Goal: Check status: Check status

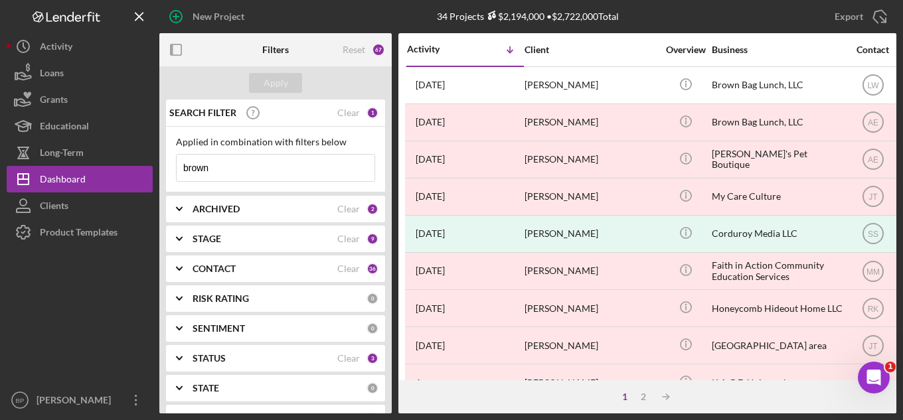
click at [227, 162] on input "brown" at bounding box center [276, 168] width 198 height 27
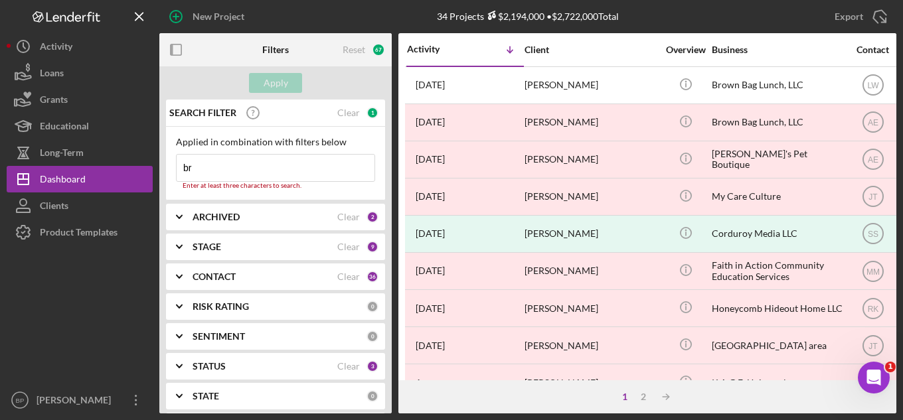
type input "b"
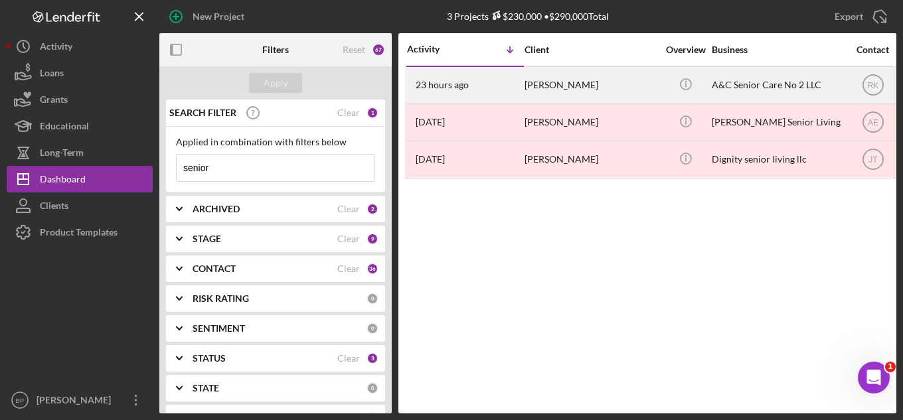
type input "senior"
click at [540, 85] on div "[PERSON_NAME]" at bounding box center [590, 85] width 133 height 35
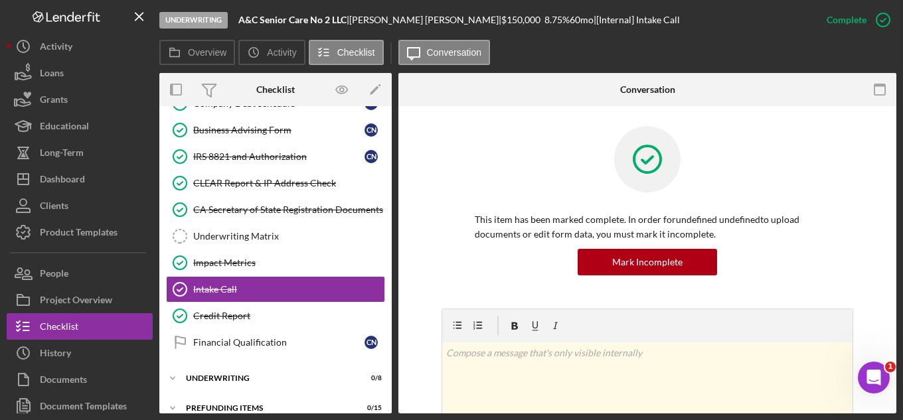
scroll to position [359, 0]
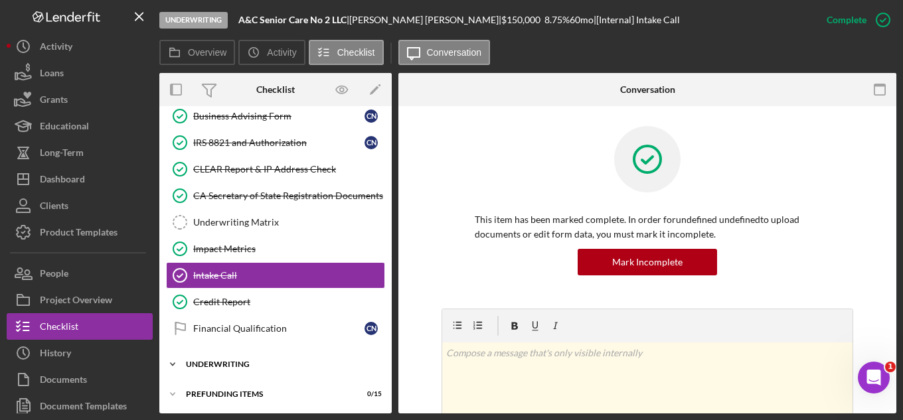
click at [224, 360] on div "Icon/Expander Underwriting 0 / 8" at bounding box center [275, 364] width 232 height 27
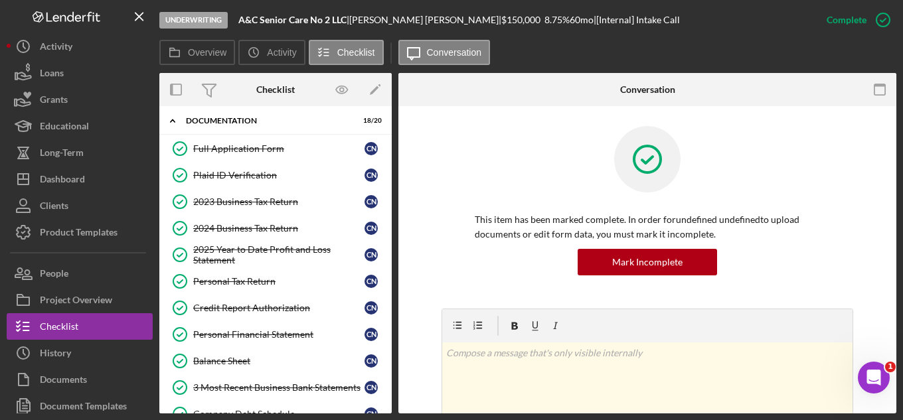
scroll to position [27, 0]
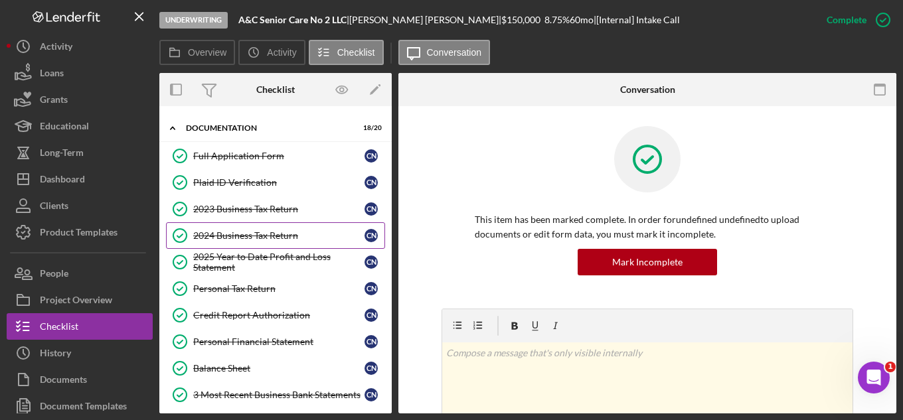
click at [246, 238] on div "2024 Business Tax Return" at bounding box center [278, 235] width 171 height 11
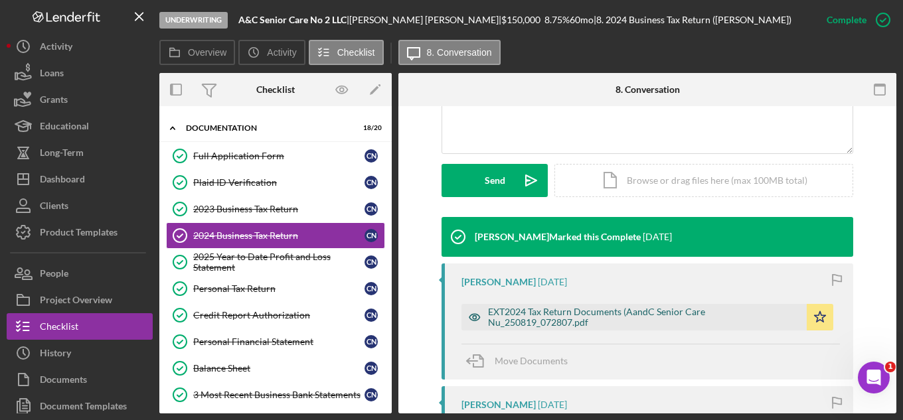
click at [622, 312] on div "EXT2024 Tax Return Documents (AandC Senior Care Nu_250819_072807.pdf" at bounding box center [644, 317] width 312 height 21
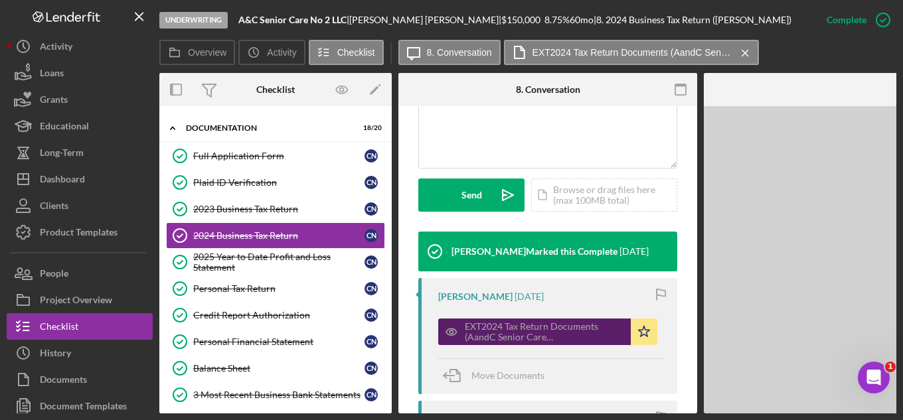
scroll to position [347, 0]
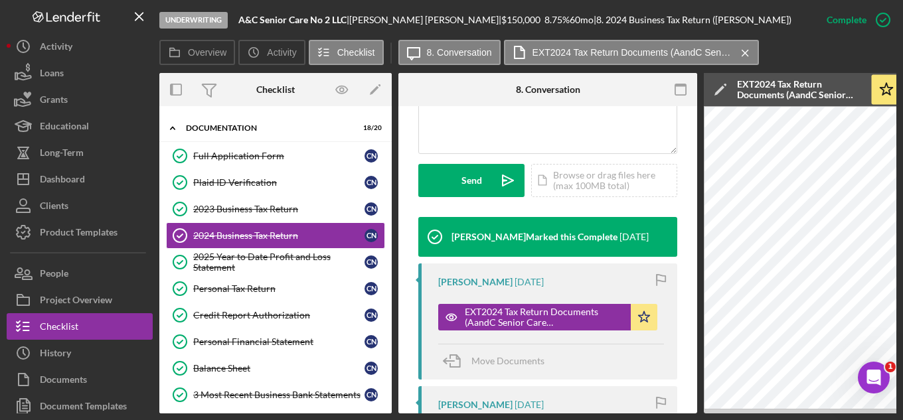
click at [678, 92] on icon "button" at bounding box center [681, 90] width 30 height 30
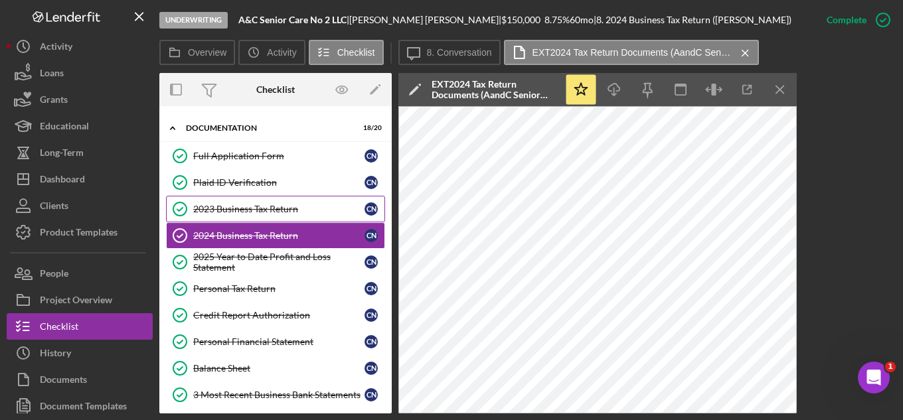
click at [246, 208] on div "2023 Business Tax Return" at bounding box center [278, 209] width 171 height 11
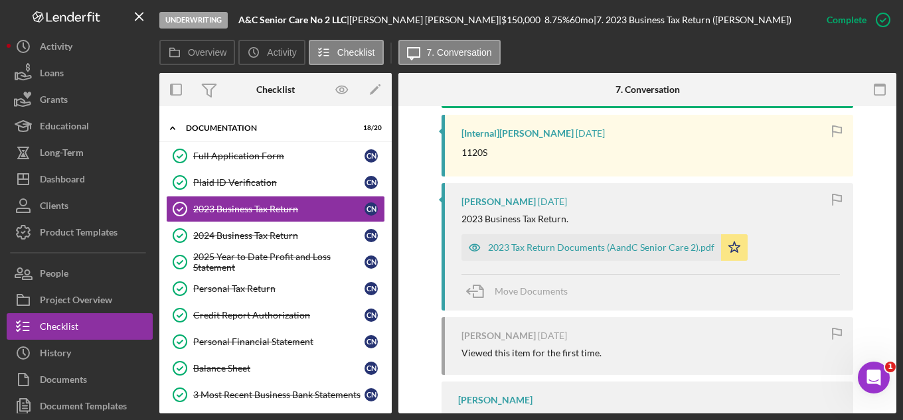
scroll to position [566, 0]
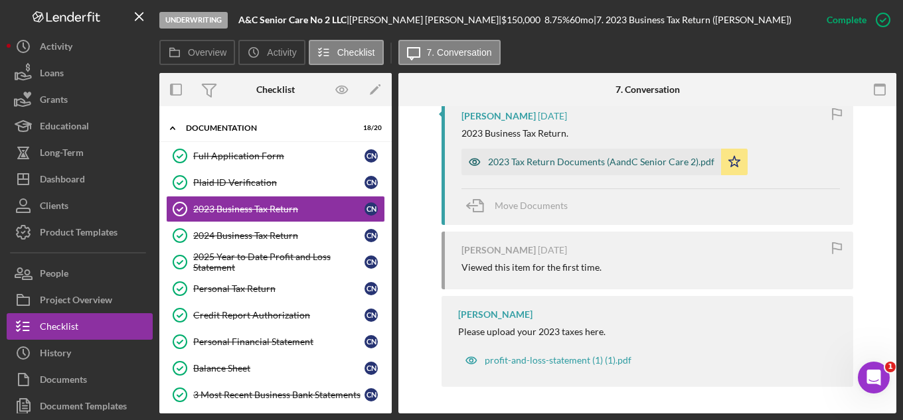
click at [590, 161] on div "2023 Tax Return Documents (AandC Senior Care 2).pdf" at bounding box center [601, 162] width 226 height 11
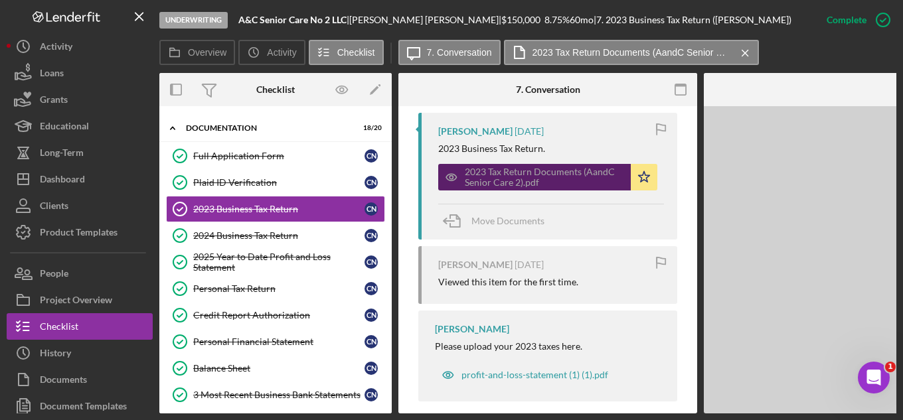
scroll to position [581, 0]
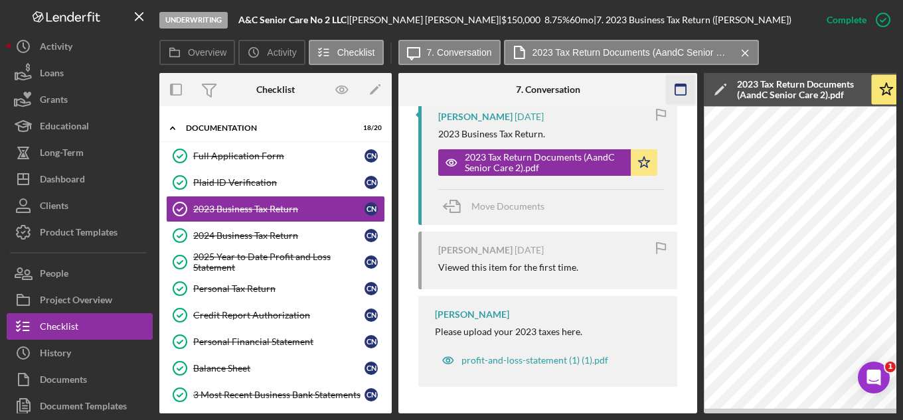
click at [678, 88] on icon "button" at bounding box center [681, 90] width 30 height 30
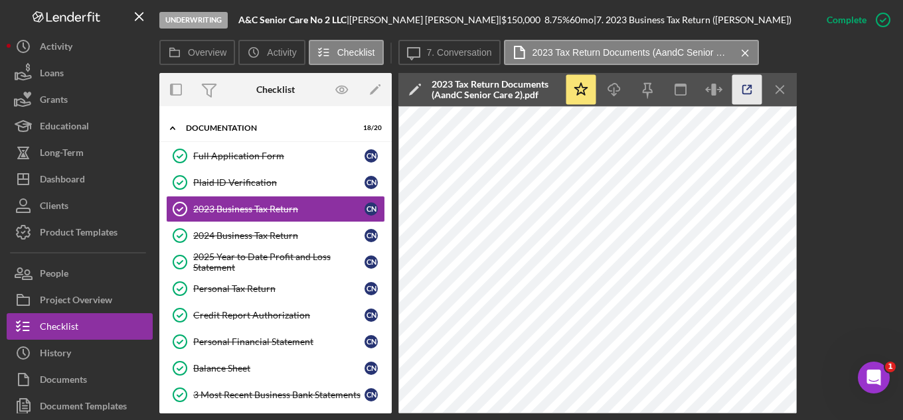
click at [746, 87] on icon "button" at bounding box center [747, 90] width 30 height 30
